Goal: Transaction & Acquisition: Purchase product/service

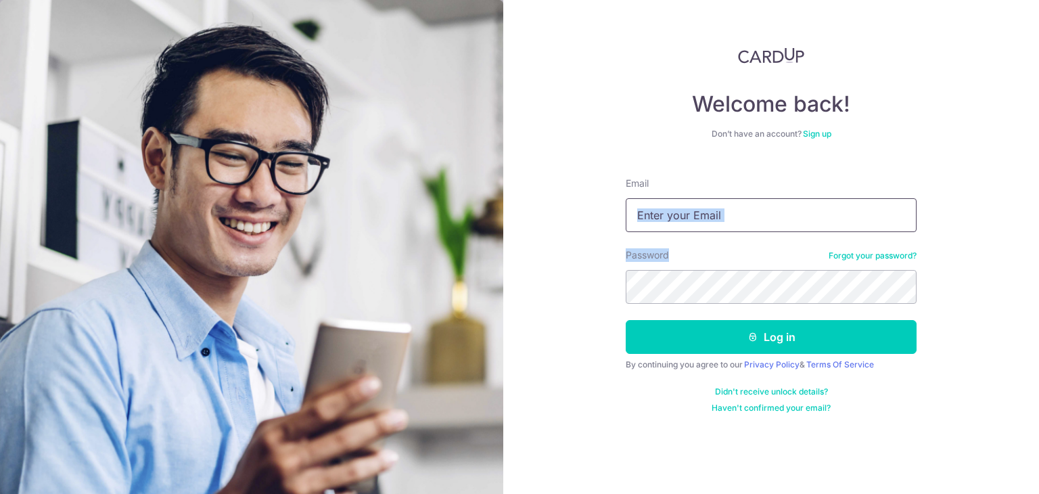
drag, startPoint x: 770, startPoint y: 237, endPoint x: 733, endPoint y: 209, distance: 46.4
click at [733, 209] on form "Email Password Forgot your password? Log in By continuing you agree to our Priv…" at bounding box center [771, 289] width 291 height 247
click at [733, 209] on input "Email" at bounding box center [771, 215] width 291 height 34
type input "HABAGLOBE@GMAIL.COM"
click at [626, 320] on button "Log in" at bounding box center [771, 337] width 291 height 34
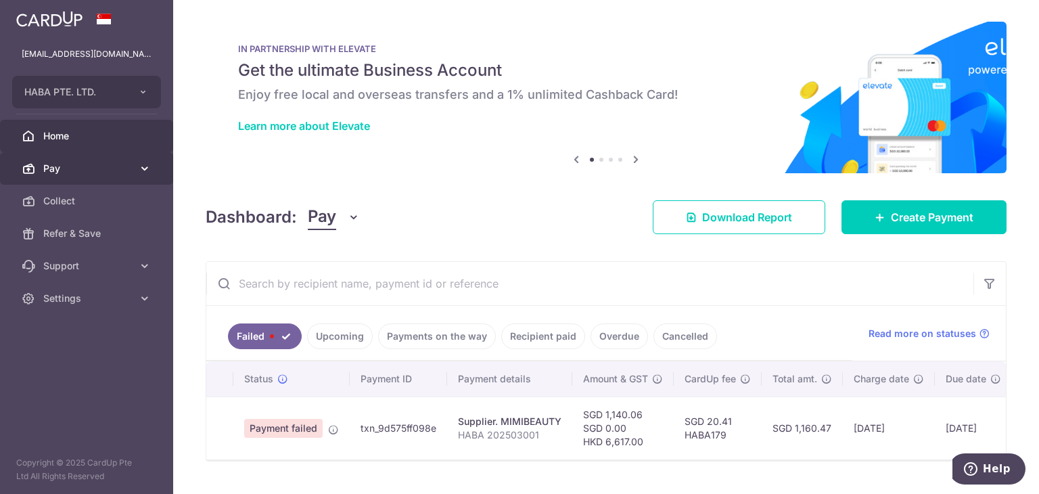
click at [86, 158] on link "Pay" at bounding box center [86, 168] width 173 height 32
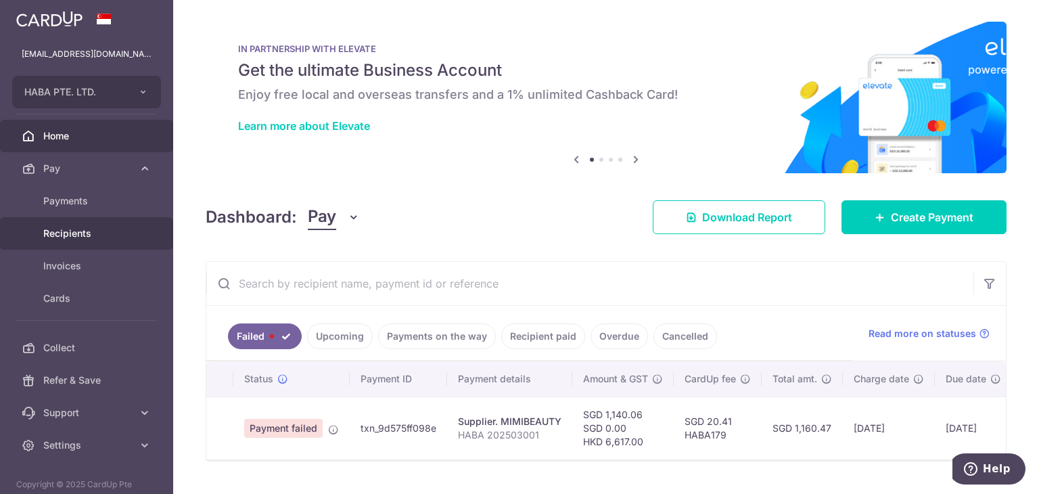
click at [52, 236] on span "Recipients" at bounding box center [87, 234] width 89 height 14
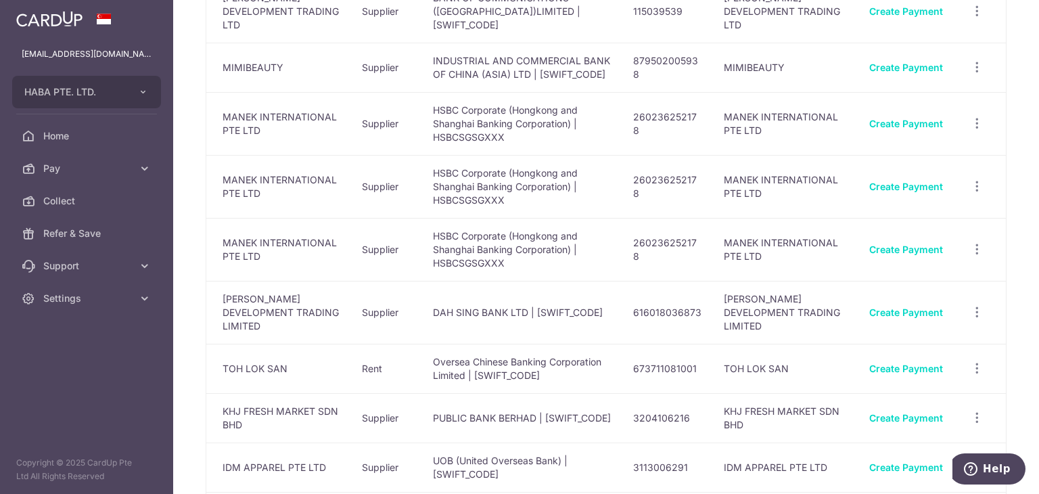
scroll to position [1037, 0]
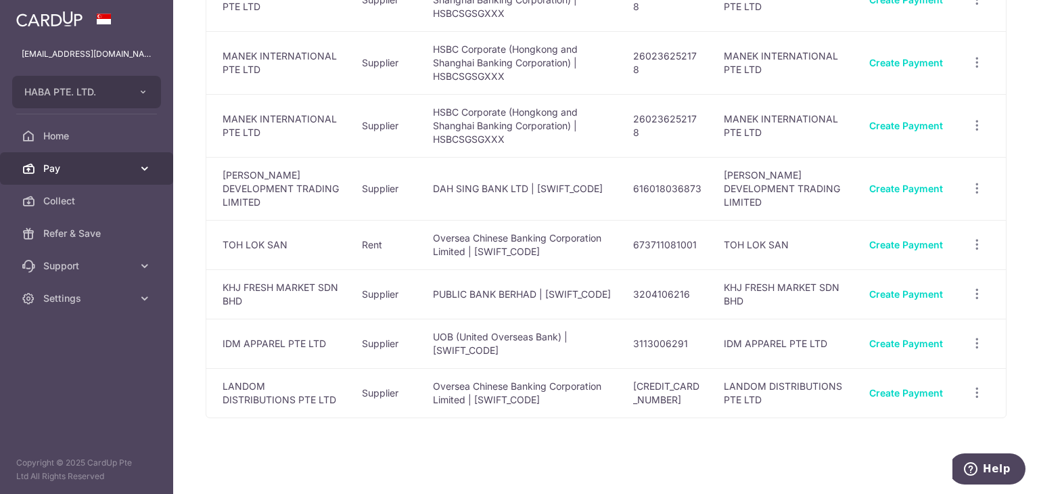
click at [28, 162] on icon at bounding box center [29, 169] width 14 height 14
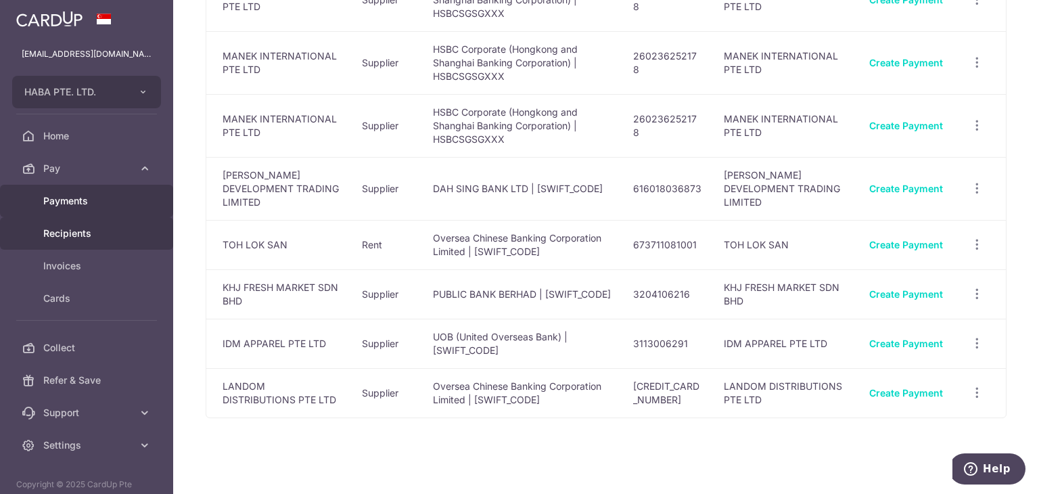
click at [51, 187] on link "Payments" at bounding box center [86, 201] width 173 height 32
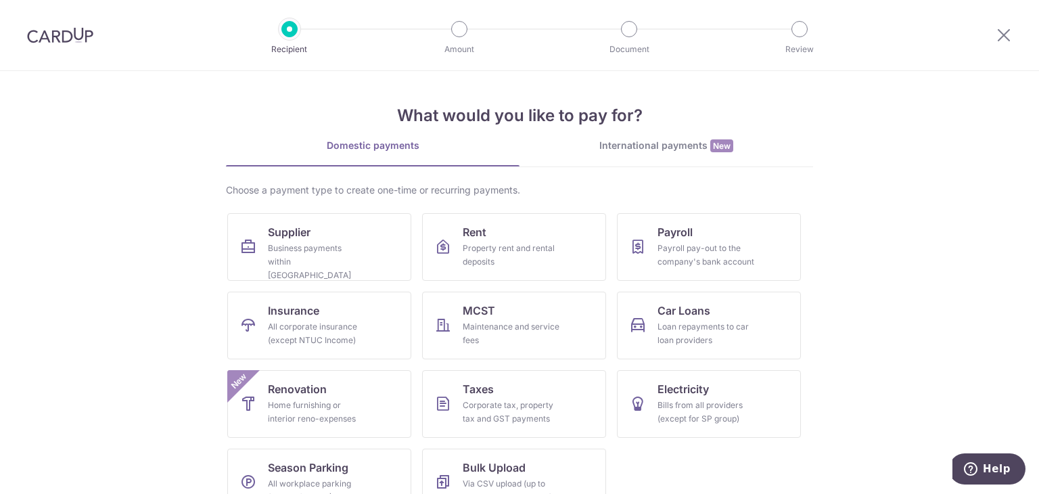
scroll to position [32, 0]
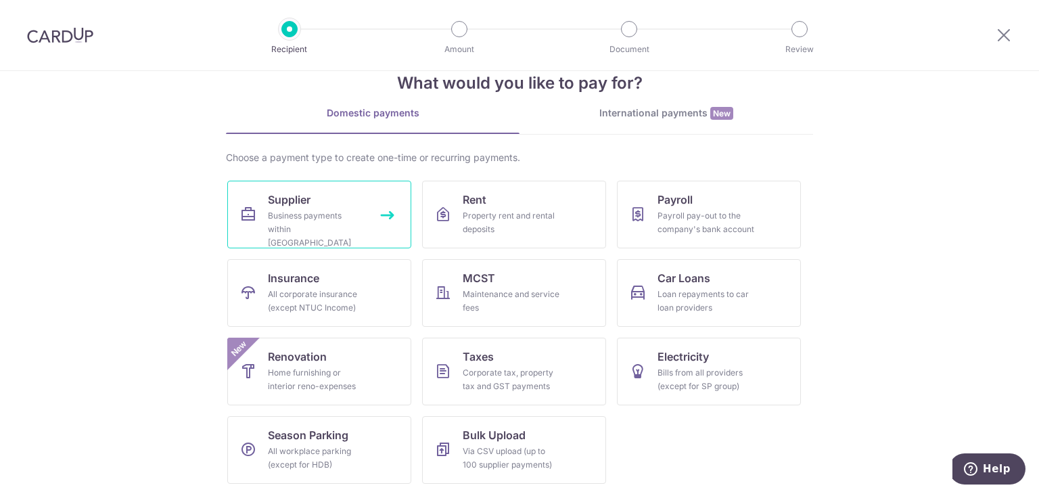
click at [299, 199] on span "Supplier" at bounding box center [289, 199] width 43 height 16
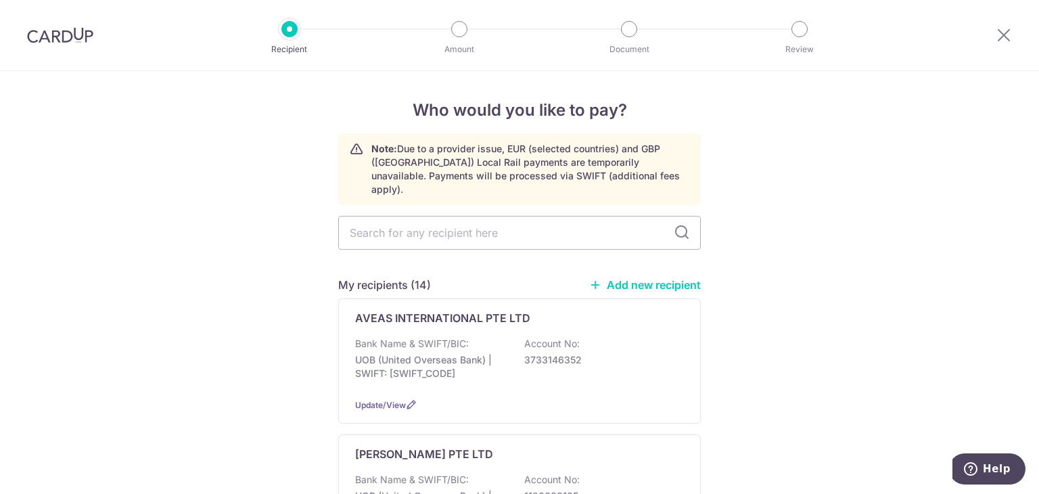
click at [621, 278] on link "Add new recipient" at bounding box center [645, 285] width 112 height 14
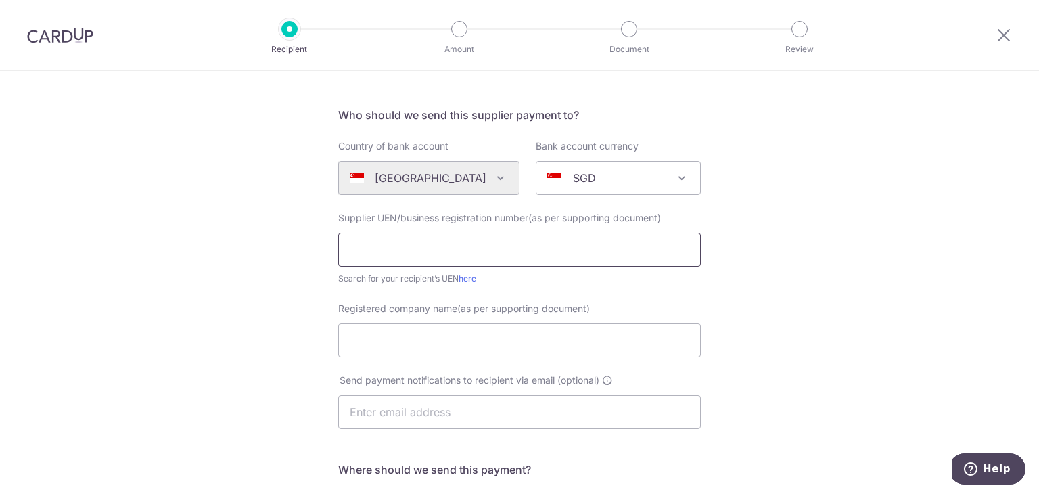
scroll to position [78, 0]
click at [509, 246] on input "text" at bounding box center [519, 249] width 362 height 34
paste input "201926108M"
type input "201926108M"
type input "[PERSON_NAME] PTE LTD"
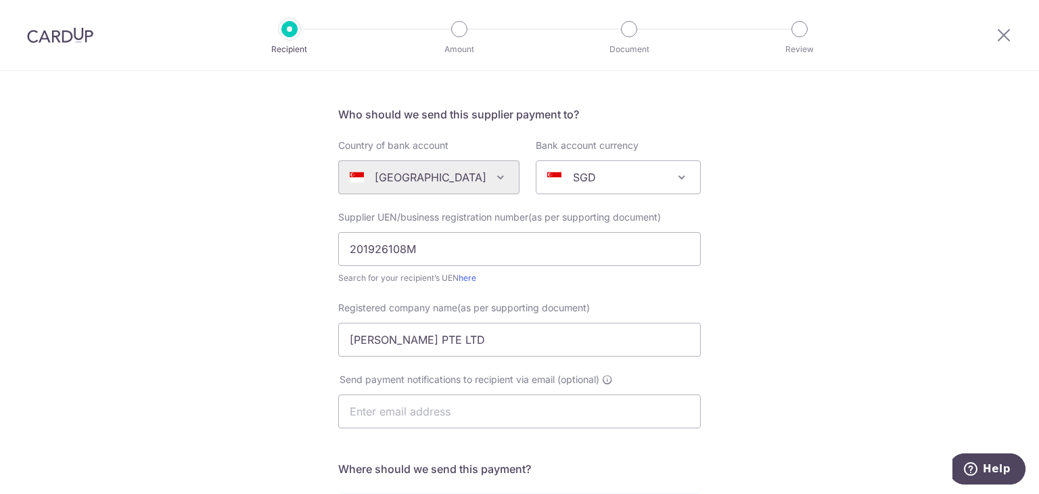
click at [776, 344] on div "Who would you like to pay? Your recipient does not need a CardUp account to rec…" at bounding box center [519, 403] width 1039 height 820
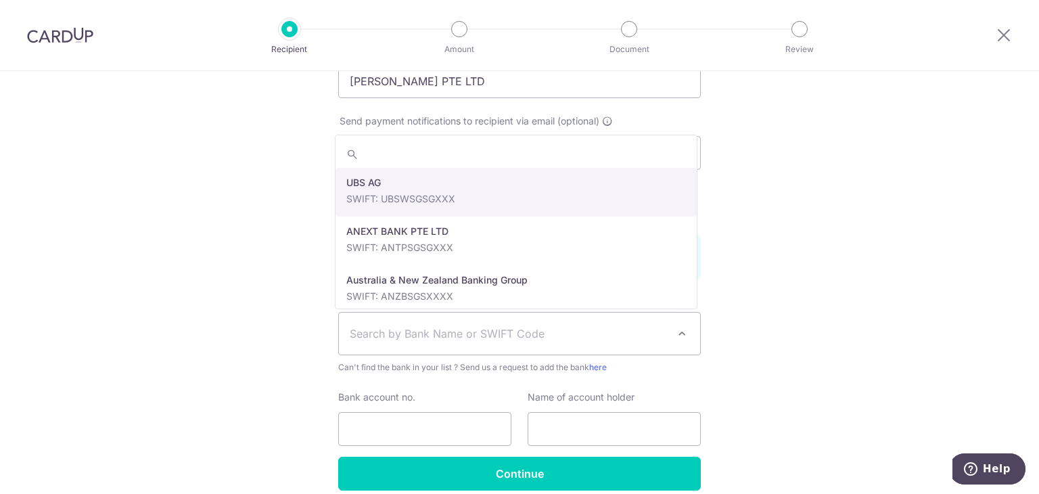
click at [595, 316] on span "Search by Bank Name or SWIFT Code" at bounding box center [519, 333] width 361 height 42
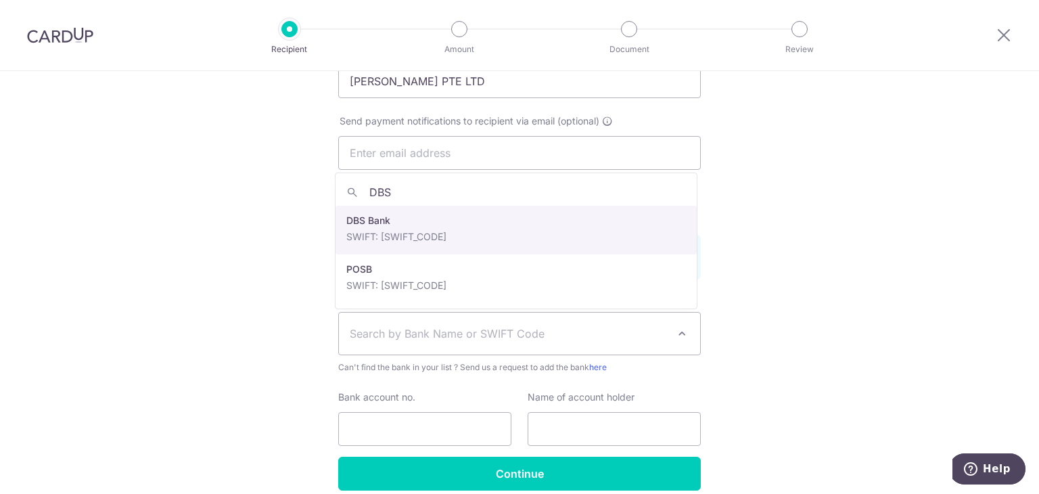
type input "DBS"
select select "6"
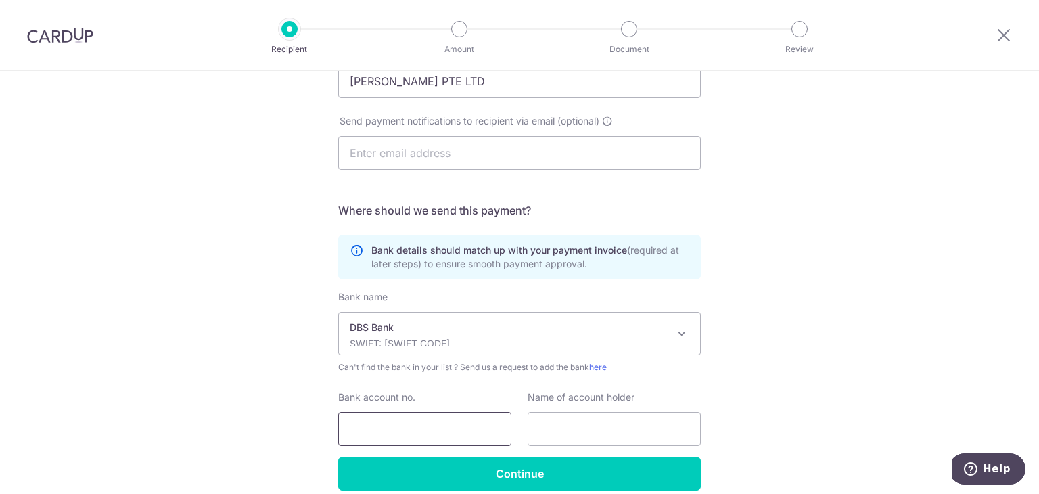
click at [392, 427] on input "Bank account no." at bounding box center [424, 429] width 173 height 34
paste input "0720364910"
type input "0720364910"
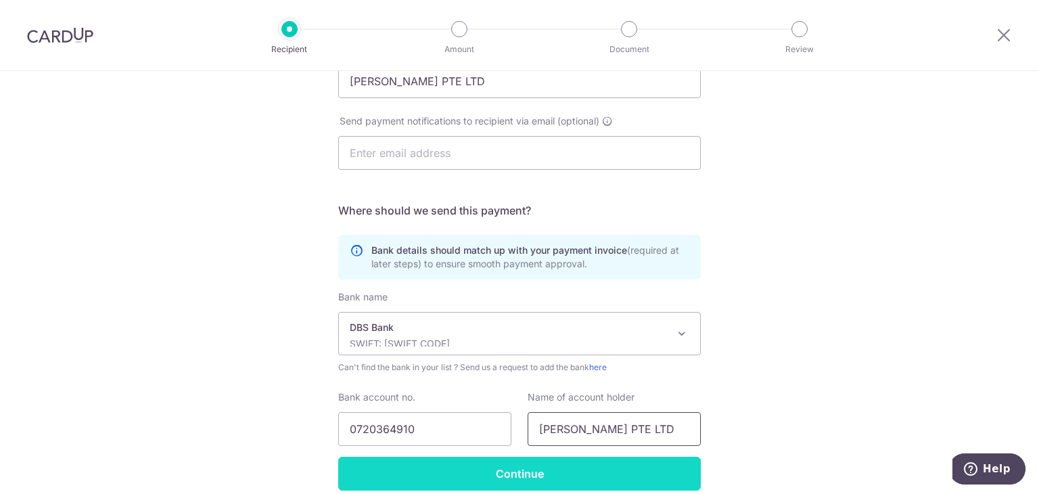
type input "FAIN PTE LTD"
click at [506, 468] on input "Continue" at bounding box center [519, 473] width 362 height 34
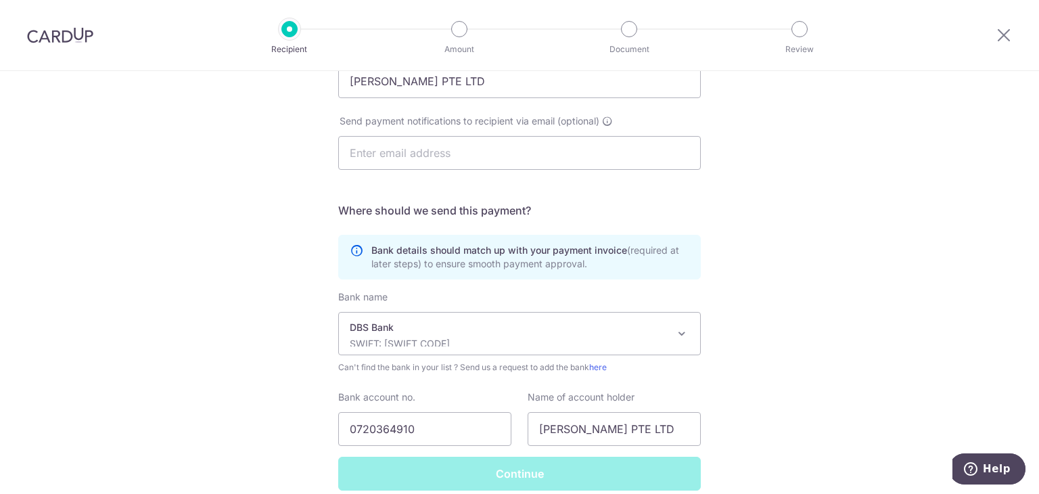
scroll to position [396, 0]
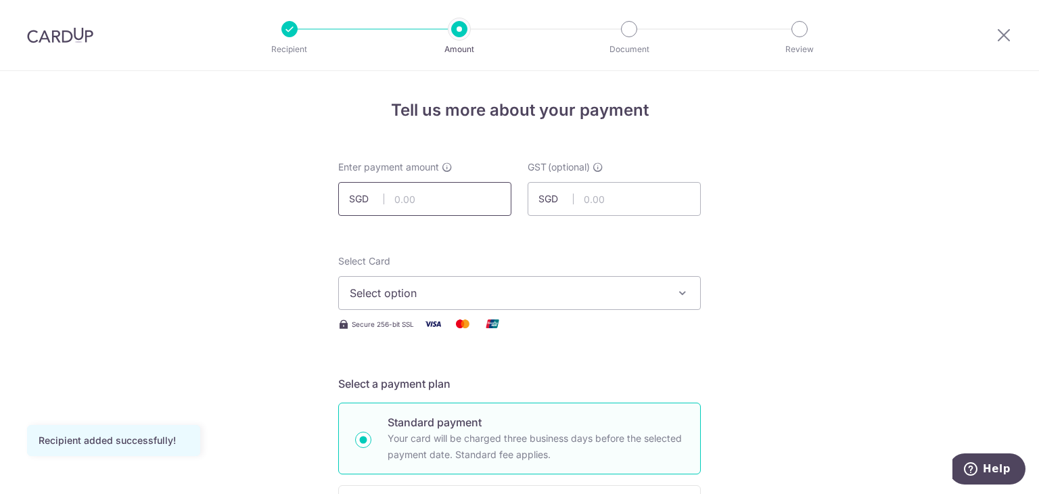
click at [437, 214] on input "text" at bounding box center [424, 199] width 173 height 34
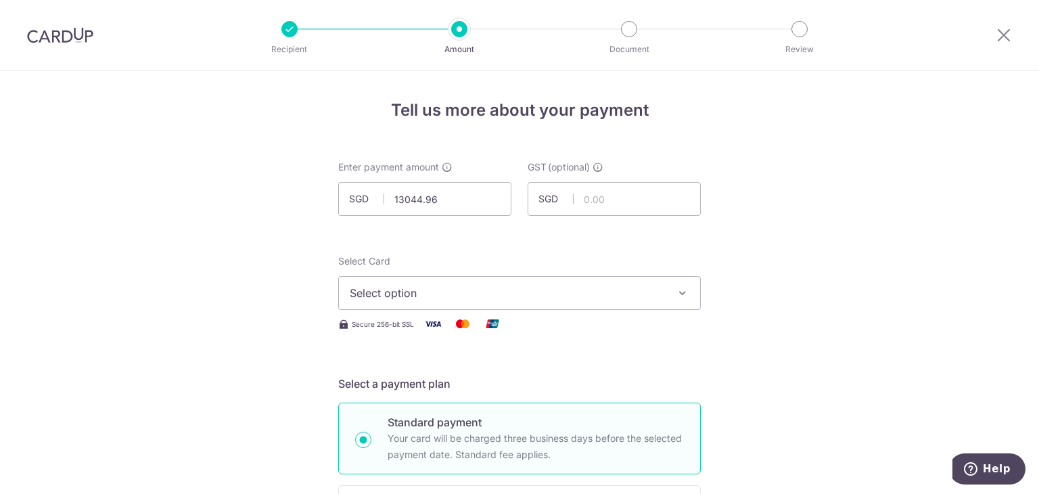
type input "13,044.96"
click at [584, 285] on span "Select option" at bounding box center [507, 293] width 315 height 16
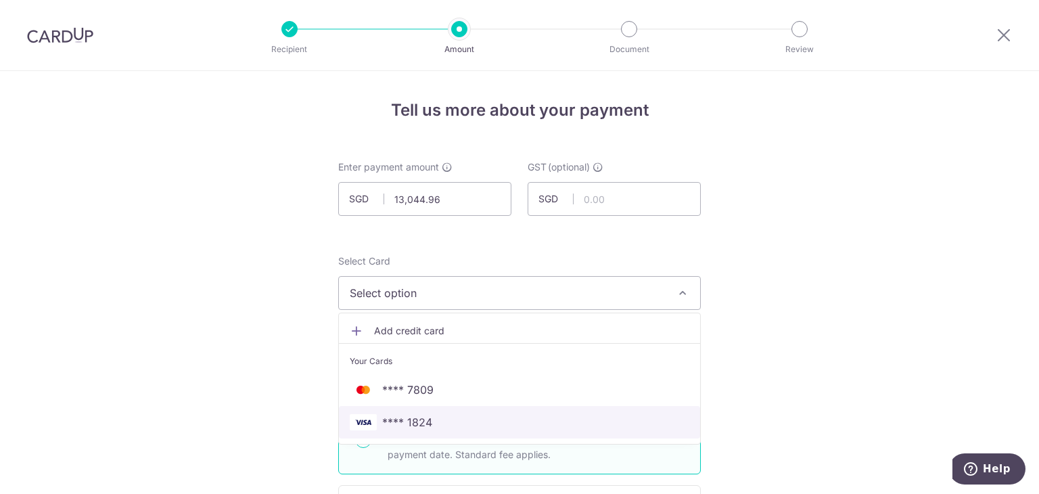
click at [422, 425] on span "**** 1824" at bounding box center [407, 422] width 50 height 16
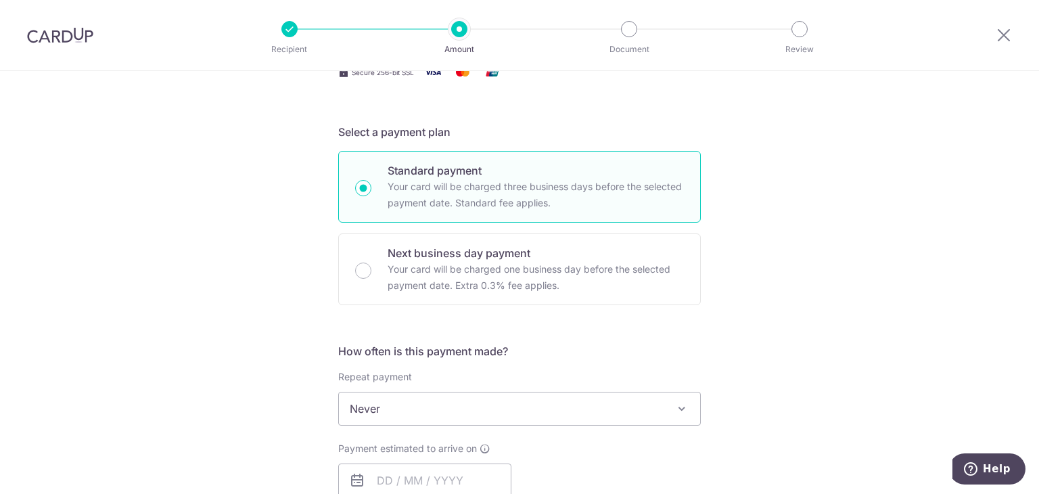
scroll to position [308, 0]
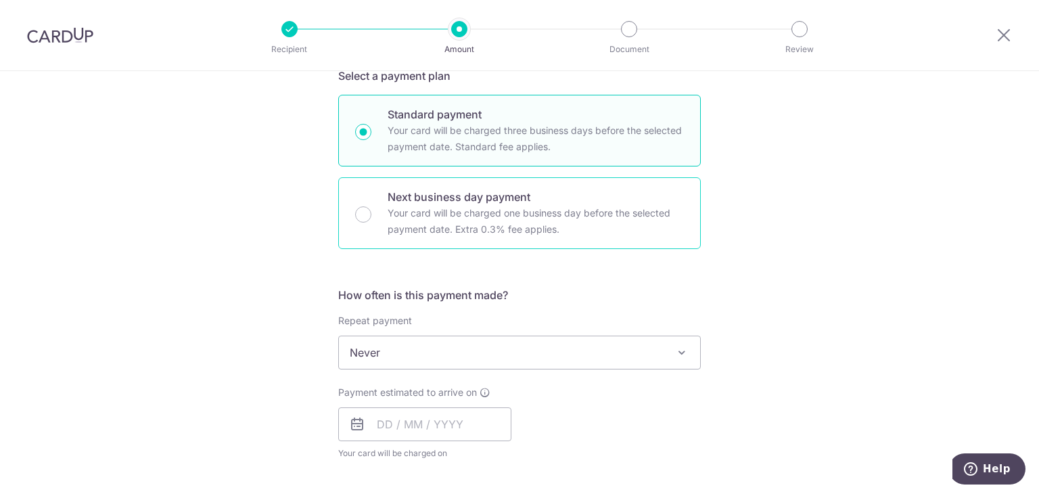
click at [453, 227] on p "Your card will be charged one business day before the selected payment date. Ex…" at bounding box center [535, 221] width 296 height 32
click at [371, 222] on input "Next business day payment Your card will be charged one business day before the…" at bounding box center [363, 214] width 16 height 16
radio input "false"
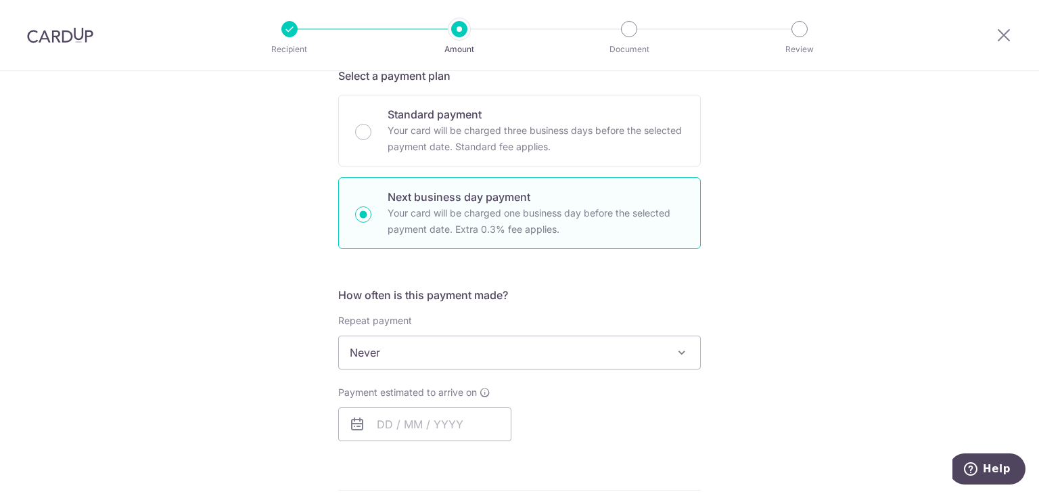
click at [364, 218] on input "Next business day payment Your card will be charged one business day before the…" at bounding box center [363, 214] width 16 height 16
radio input "true"
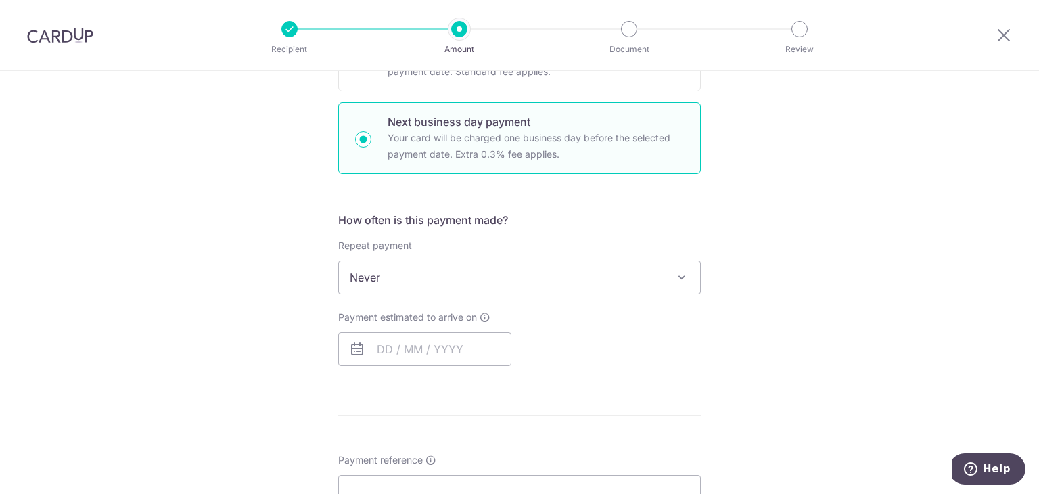
scroll to position [383, 0]
click at [408, 344] on input "text" at bounding box center [424, 348] width 173 height 34
click at [492, 463] on link "10" at bounding box center [501, 472] width 22 height 22
type input "[DATE]"
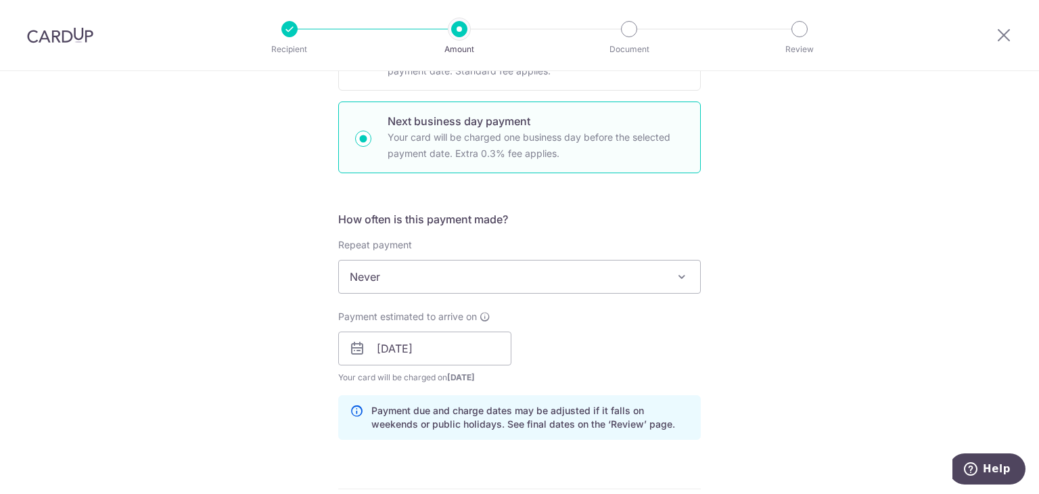
scroll to position [505, 0]
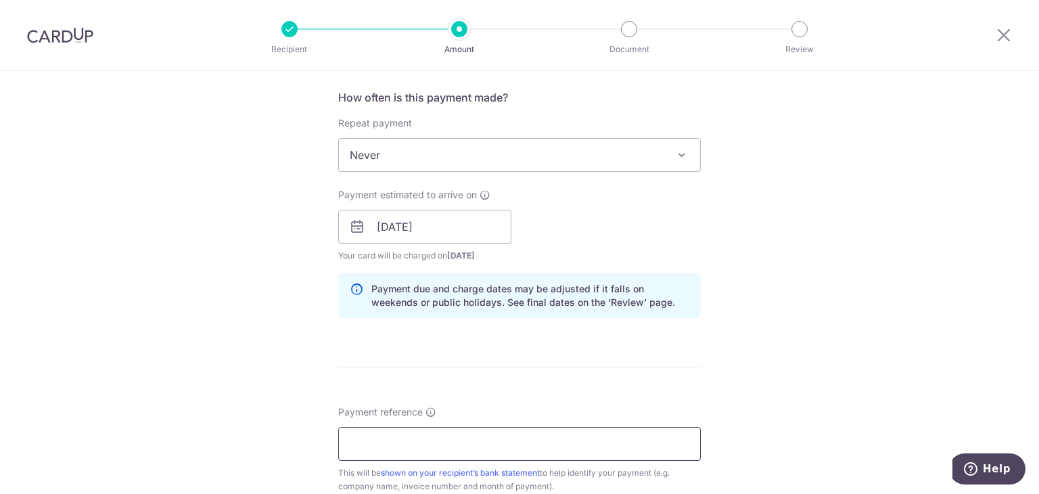
click at [500, 435] on input "Payment reference" at bounding box center [519, 444] width 362 height 34
paste input "2503368"
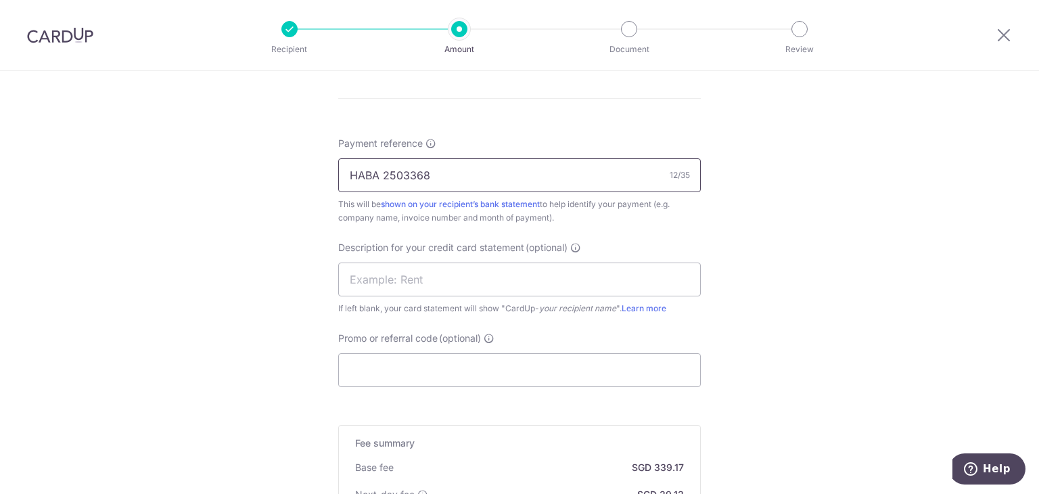
scroll to position [776, 0]
type input "HABA 2503368"
click at [460, 351] on input "Promo or referral code (optional)" at bounding box center [519, 368] width 362 height 34
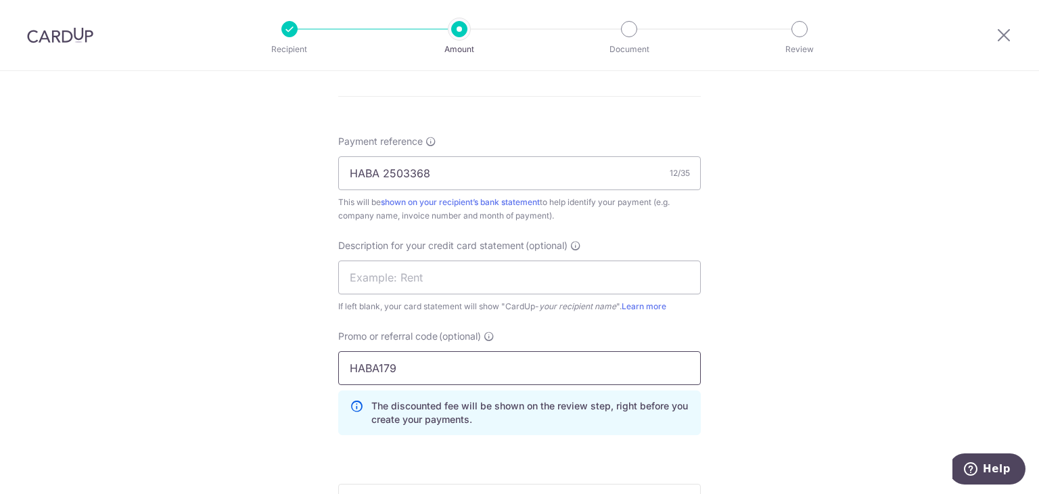
type input "HABA179"
click at [883, 320] on div "Tell us more about your payment Enter payment amount SGD 13,044.96 13044.96 GST…" at bounding box center [519, 43] width 1039 height 1496
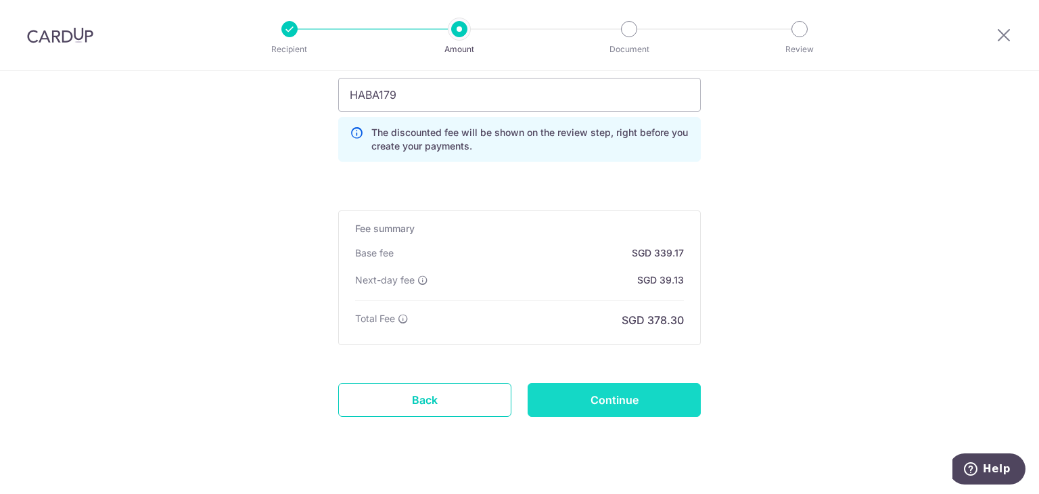
click at [614, 406] on input "Continue" at bounding box center [613, 400] width 173 height 34
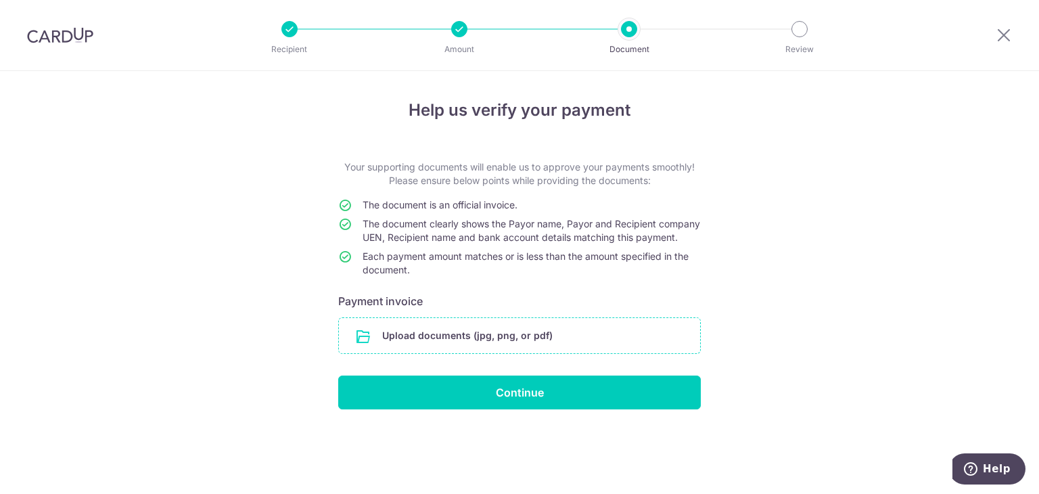
click at [500, 350] on input "file" at bounding box center [519, 335] width 361 height 35
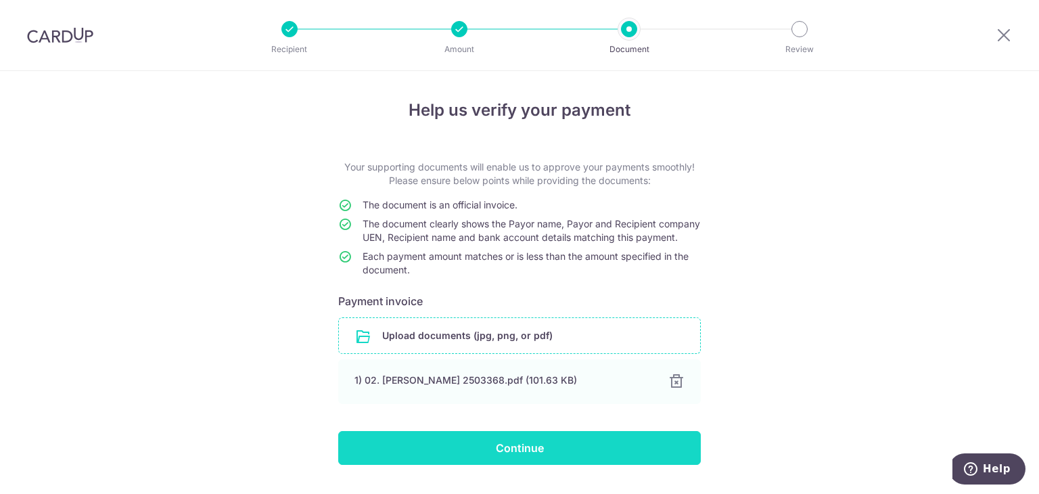
click at [530, 458] on input "Continue" at bounding box center [519, 448] width 362 height 34
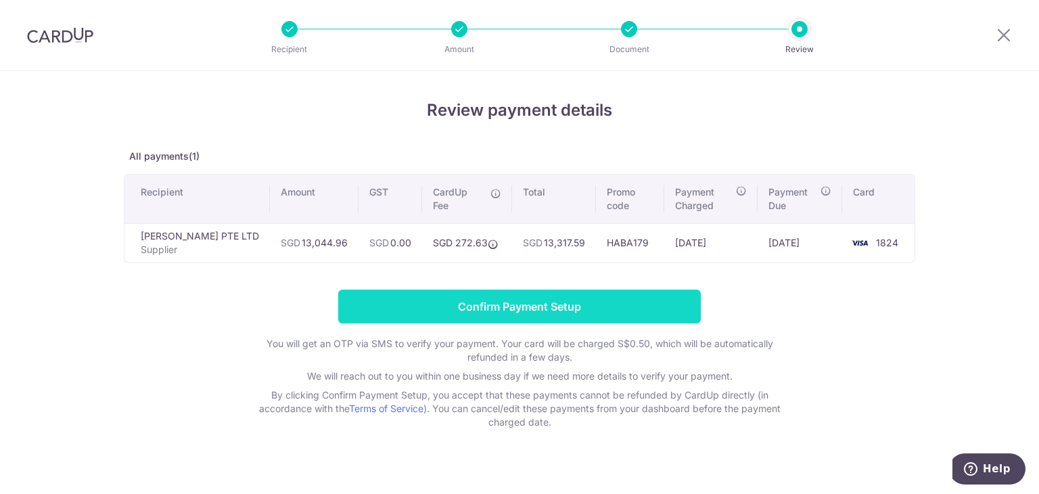
click at [519, 290] on input "Confirm Payment Setup" at bounding box center [519, 306] width 362 height 34
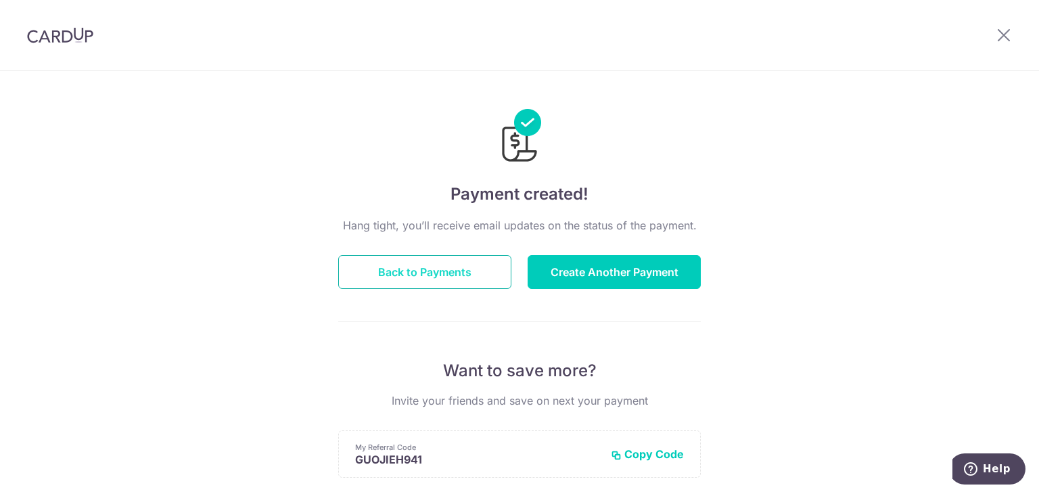
click at [362, 277] on button "Back to Payments" at bounding box center [424, 272] width 173 height 34
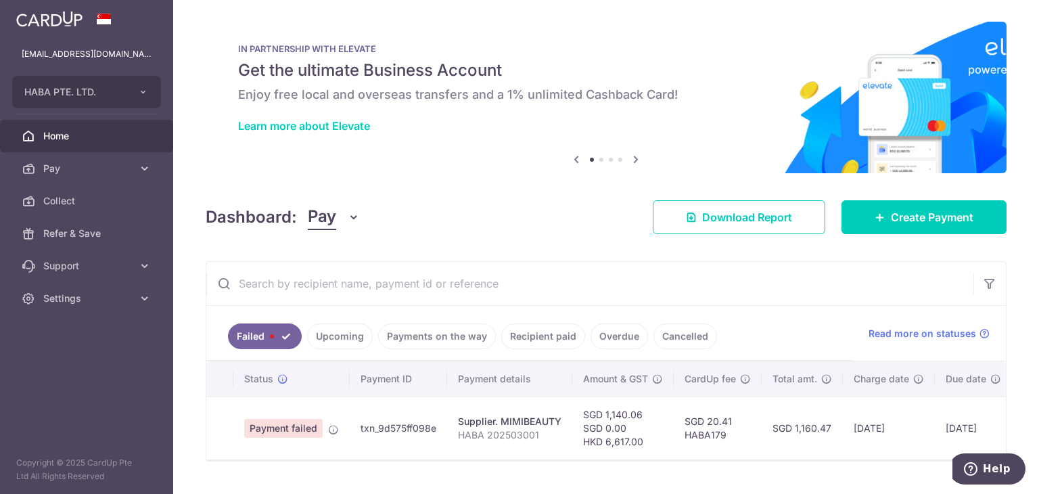
click at [350, 339] on link "Upcoming" at bounding box center [340, 336] width 66 height 26
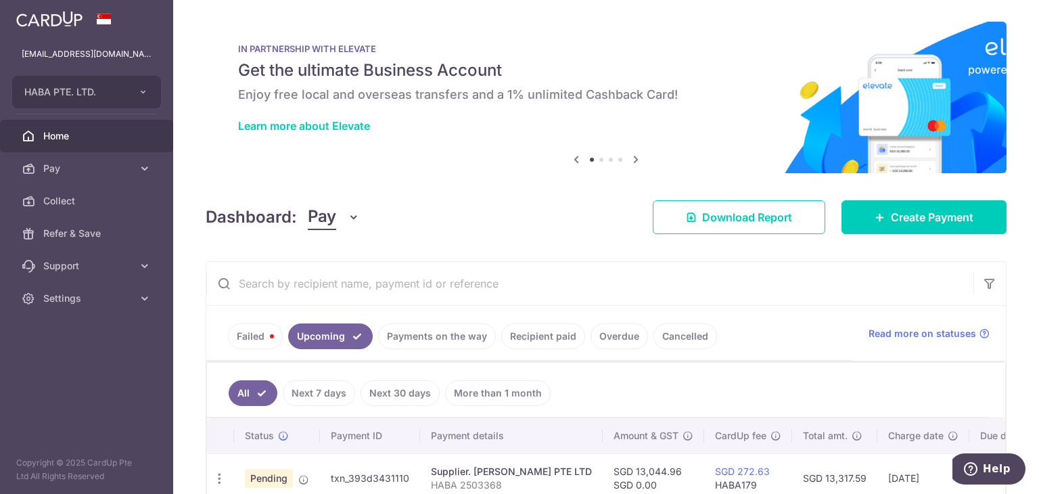
scroll to position [80, 0]
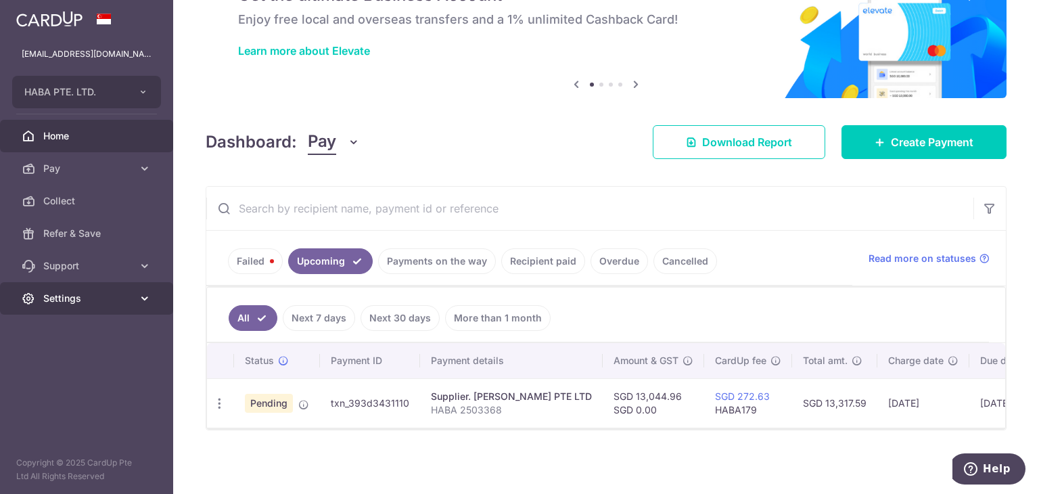
click at [72, 300] on span "Settings" at bounding box center [87, 298] width 89 height 14
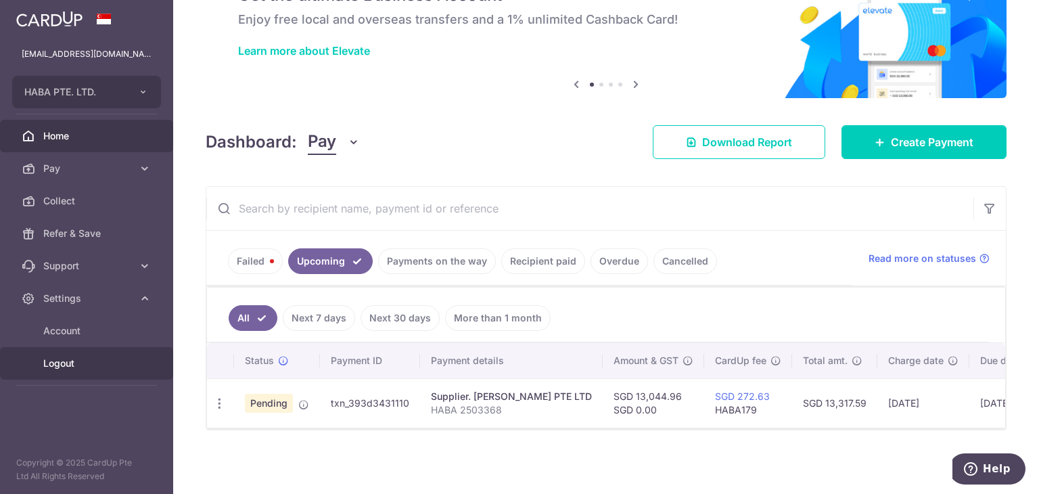
click at [56, 361] on span "Logout" at bounding box center [87, 363] width 89 height 14
